Goal: Go to known website: Access a specific website the user already knows

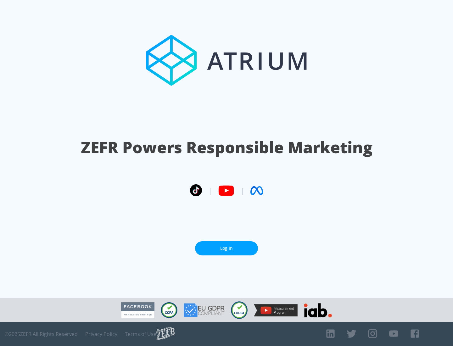
click at [227, 246] on link "Log In" at bounding box center [226, 249] width 63 height 14
